Goal: Transaction & Acquisition: Purchase product/service

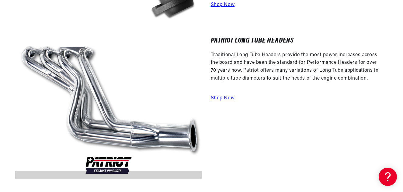
click at [224, 98] on a=Patriot%20Exhaust&hFR=Patriot%20Exhaust%20Headers%20%3E%20Patriot%20Exhaust%20Specific%20Fit%20Headers&is_v=1"] "Shop Now" at bounding box center [223, 98] width 24 height 5
